Goal: Task Accomplishment & Management: Complete application form

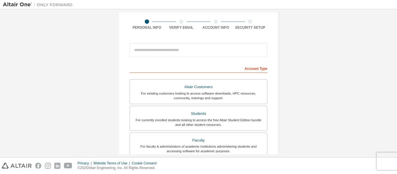
scroll to position [42, 0]
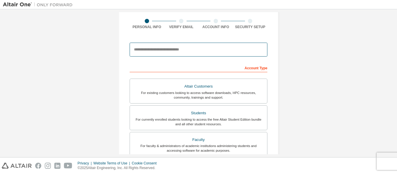
click at [138, 53] on input "email" at bounding box center [198, 50] width 138 height 14
type input "**********"
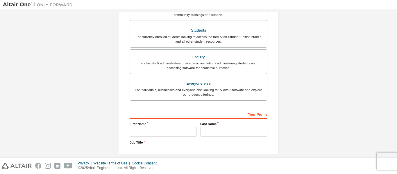
scroll to position [165, 0]
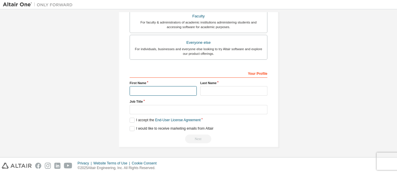
click at [137, 91] on input "text" at bounding box center [162, 91] width 67 height 10
type input "******"
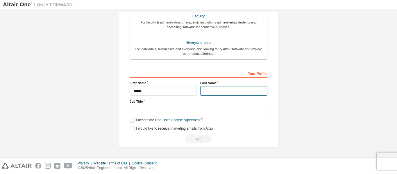
click at [212, 93] on input "text" at bounding box center [233, 91] width 67 height 10
type input "*****"
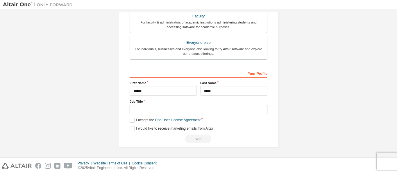
click at [141, 108] on input "text" at bounding box center [198, 110] width 138 height 10
type input "********"
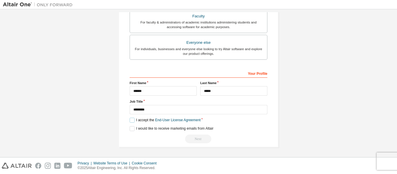
click at [129, 120] on label "I accept the End-User License Agreement" at bounding box center [164, 120] width 71 height 5
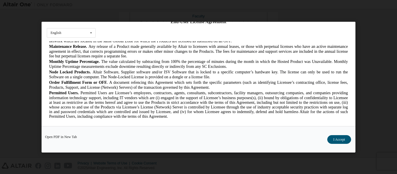
scroll to position [0, 0]
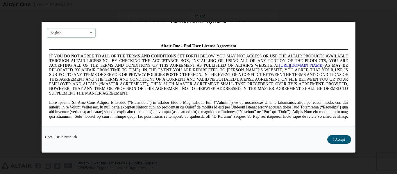
click at [91, 31] on icon at bounding box center [90, 32] width 7 height 9
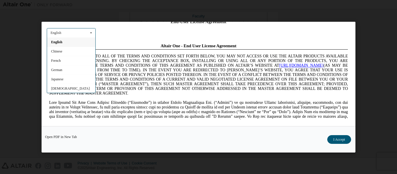
click at [77, 42] on div "English" at bounding box center [71, 41] width 48 height 9
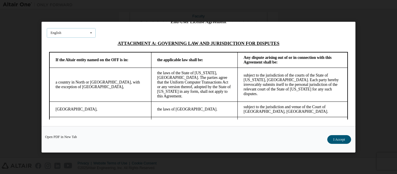
scroll to position [1582, 0]
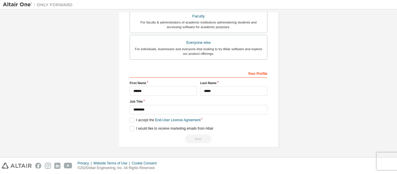
click at [201, 138] on div "Next" at bounding box center [198, 139] width 138 height 9
click at [129, 129] on label "I would like to receive marketing emails from Altair" at bounding box center [171, 128] width 84 height 5
click at [197, 139] on div "Next" at bounding box center [198, 139] width 138 height 9
click at [150, 99] on label "Job Title" at bounding box center [198, 101] width 138 height 5
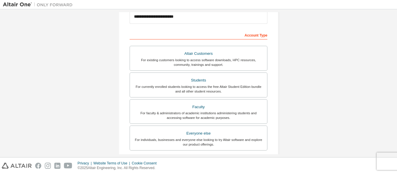
scroll to position [73, 0]
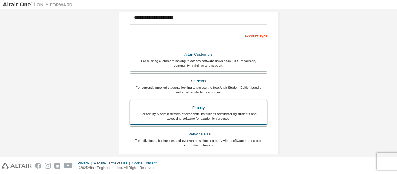
click at [201, 107] on div "Faculty" at bounding box center [198, 108] width 130 height 8
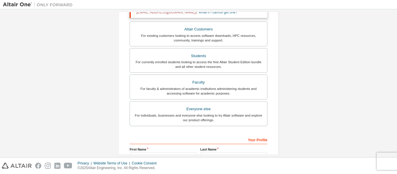
scroll to position [117, 0]
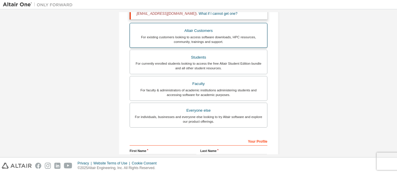
click at [200, 34] on div "Altair Customers" at bounding box center [198, 31] width 130 height 8
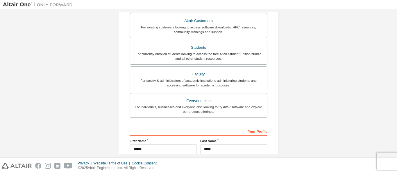
scroll to position [148, 0]
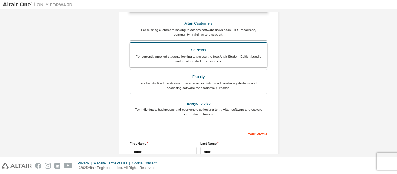
click at [208, 57] on div "For currently enrolled students looking to access the free Altair Student Editi…" at bounding box center [198, 58] width 130 height 9
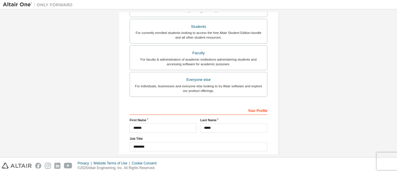
click at [392, 106] on div "**********" at bounding box center [198, 83] width 397 height 148
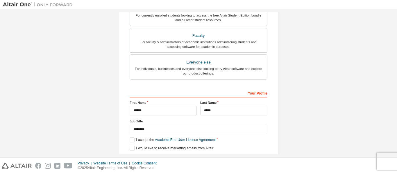
scroll to position [185, 0]
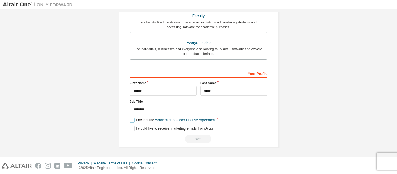
click at [129, 118] on label "I accept the Academic End-User License Agreement" at bounding box center [172, 120] width 86 height 5
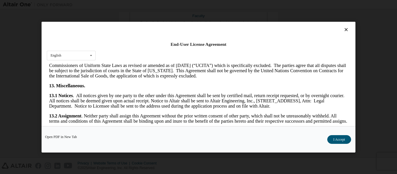
scroll to position [974, 0]
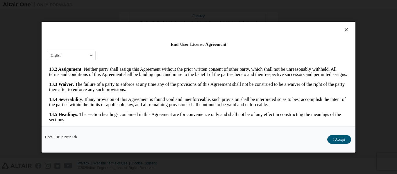
drag, startPoint x: 344, startPoint y: 71, endPoint x: 388, endPoint y: 202, distance: 138.7
click at [342, 139] on button "I Accept" at bounding box center [339, 139] width 24 height 9
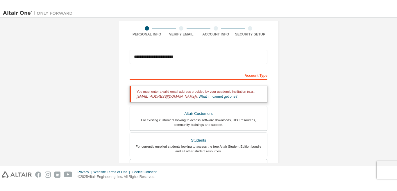
scroll to position [0, 0]
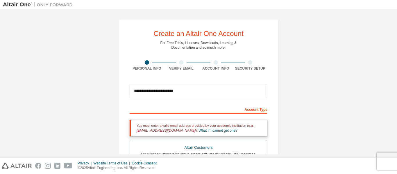
click at [382, 161] on div "Privacy Website Terms of Use Cookie Consent © 2025 Altair Engineering, Inc. All…" at bounding box center [198, 166] width 397 height 17
